Goal: Information Seeking & Learning: Learn about a topic

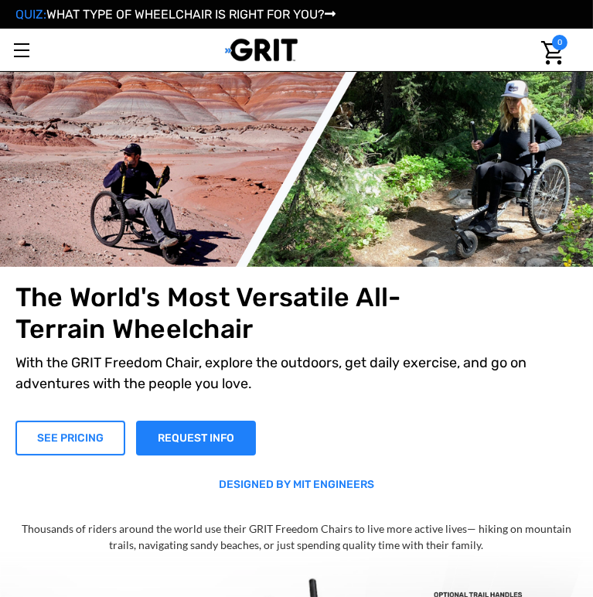
click at [73, 441] on link "SEE PRICING" at bounding box center [70, 438] width 110 height 35
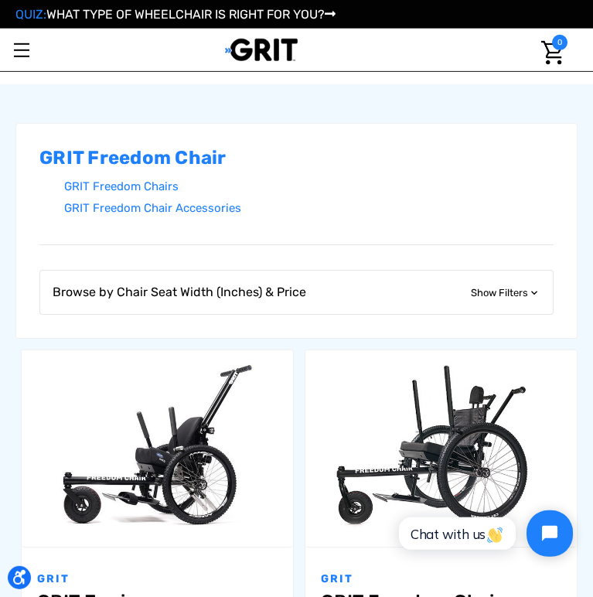
scroll to position [260, 0]
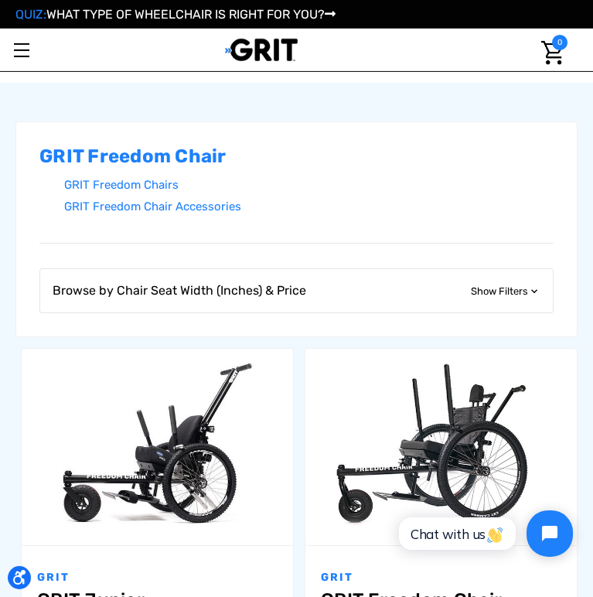
click at [331, 487] on img "GRIT Freedom Chair: Spartan,$3,995.00\a" at bounding box center [440, 446] width 271 height 181
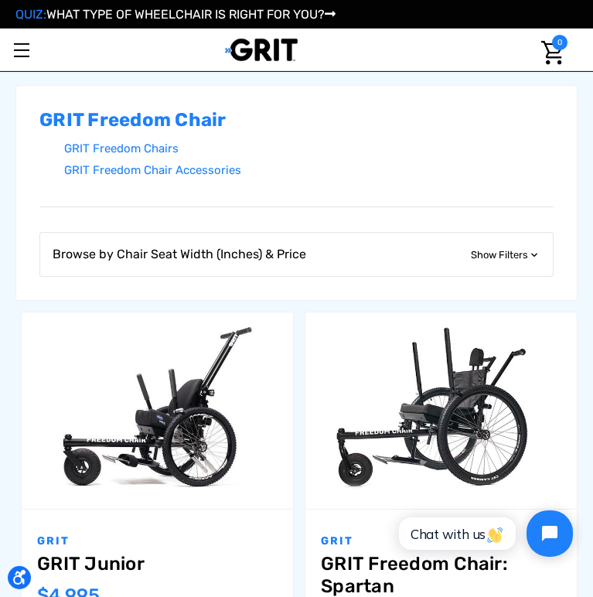
scroll to position [324, 0]
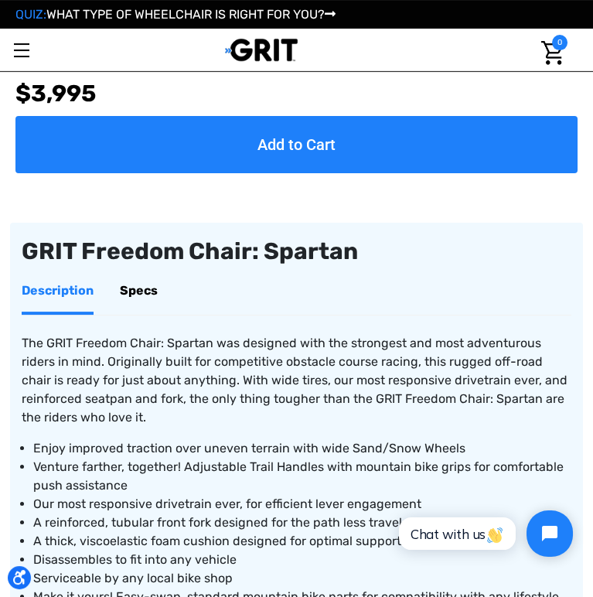
scroll to position [804, 0]
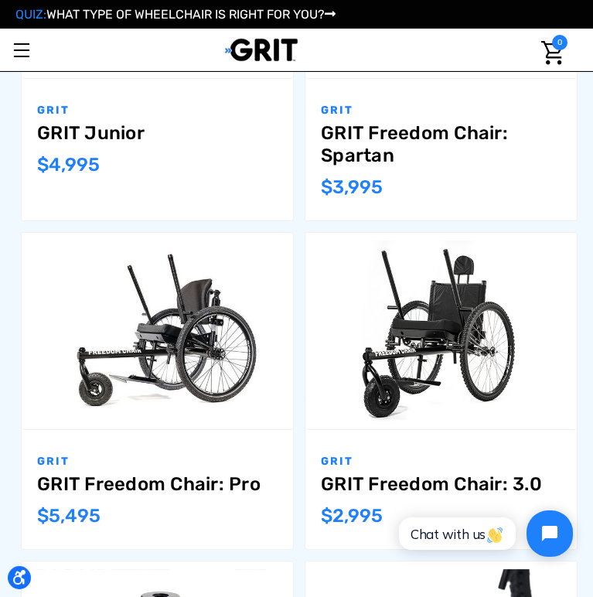
scroll to position [727, 0]
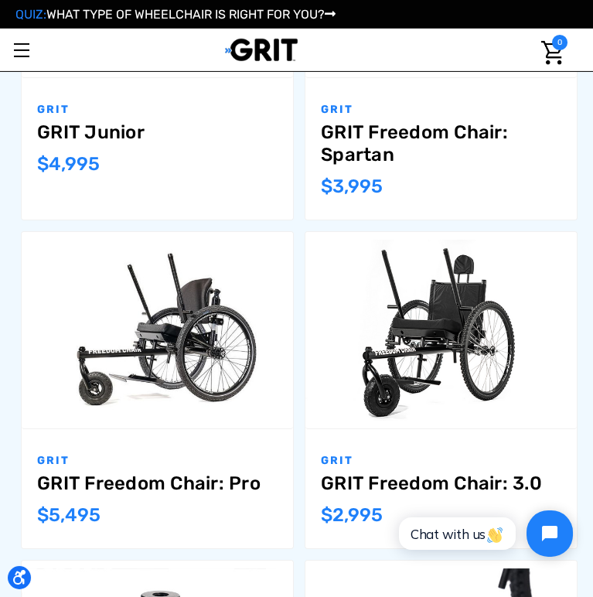
click at [386, 484] on link "GRIT Freedom Chair: 3.0" at bounding box center [441, 483] width 240 height 22
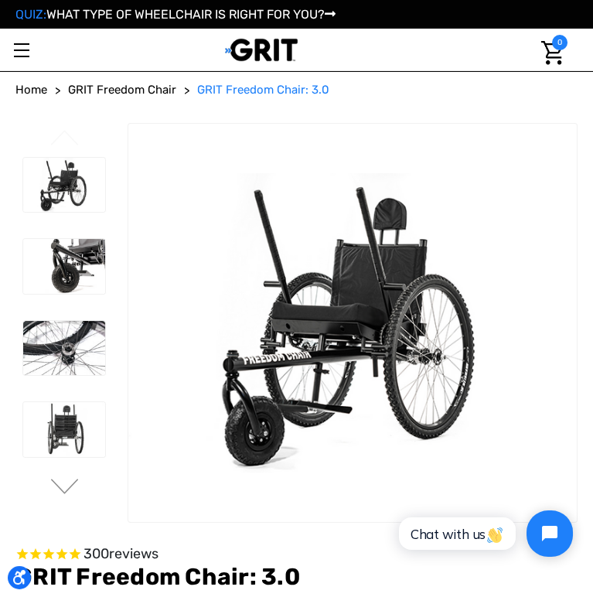
click at [99, 15] on link "QUIZ: WHAT TYPE OF WHEELCHAIR IS RIGHT FOR YOU?" at bounding box center [175, 14] width 320 height 15
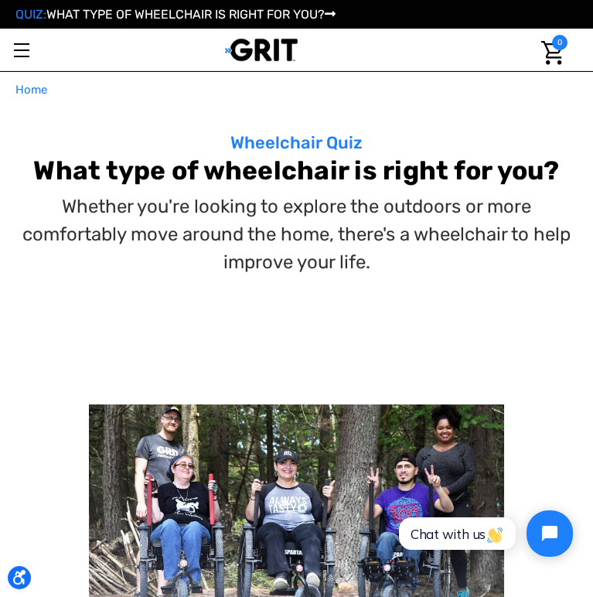
click at [248, 43] on img at bounding box center [261, 50] width 73 height 24
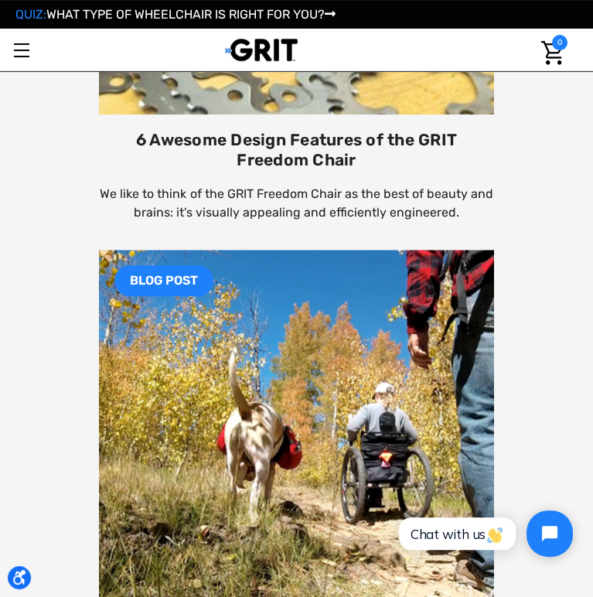
scroll to position [2723, 0]
